Goal: Task Accomplishment & Management: Manage account settings

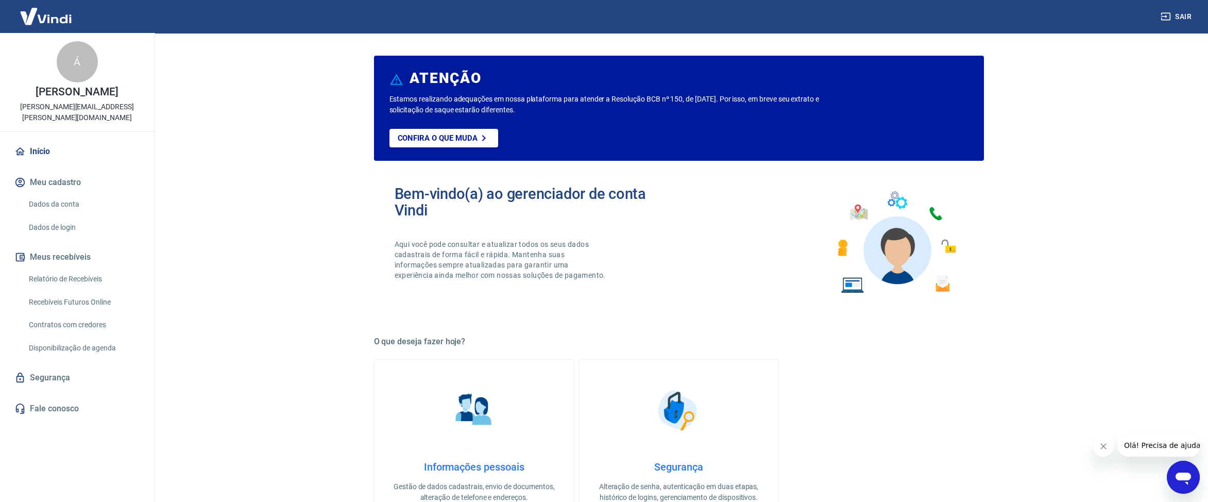
click at [73, 197] on link "Dados da conta" at bounding box center [83, 204] width 117 height 21
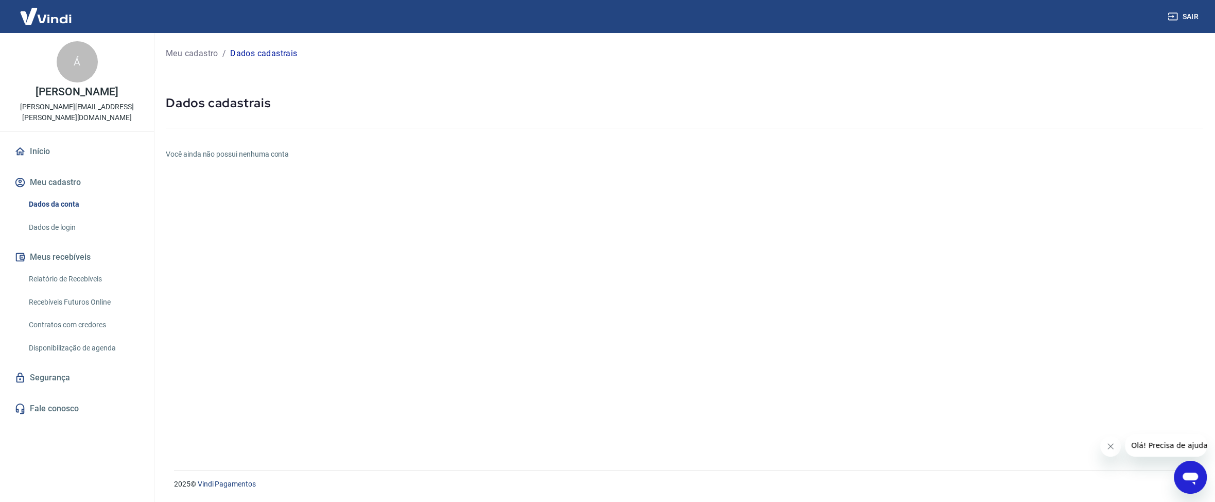
click at [88, 218] on link "Dados de login" at bounding box center [83, 227] width 117 height 21
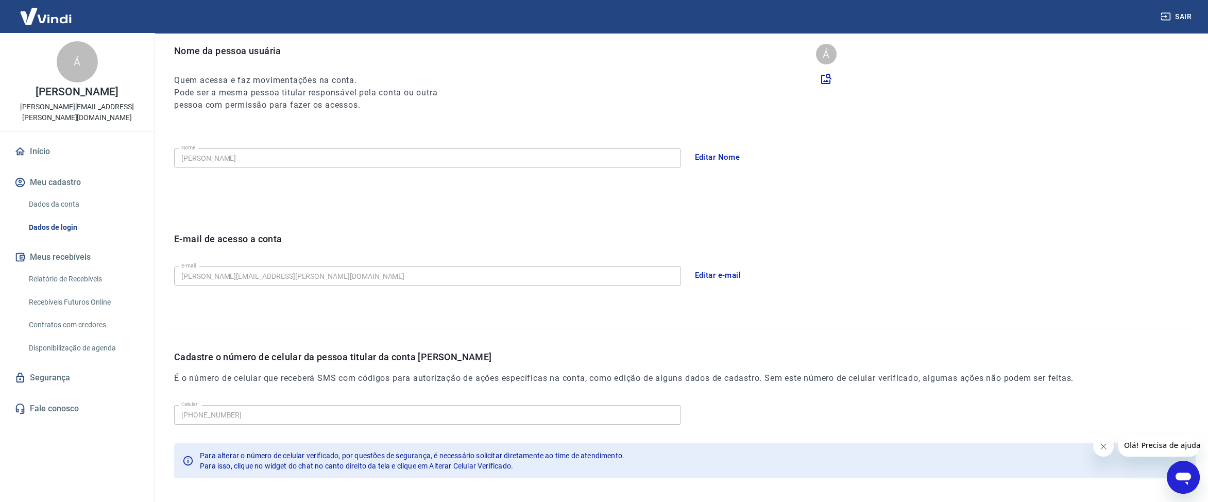
scroll to position [144, 0]
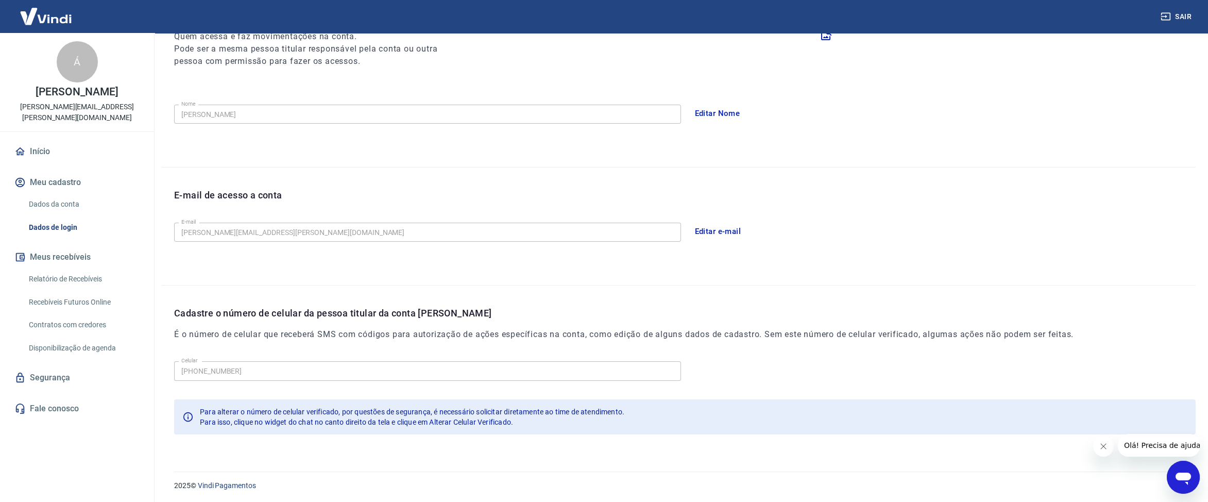
click at [73, 268] on link "Relatório de Recebíveis" at bounding box center [83, 278] width 117 height 21
